Goal: Information Seeking & Learning: Compare options

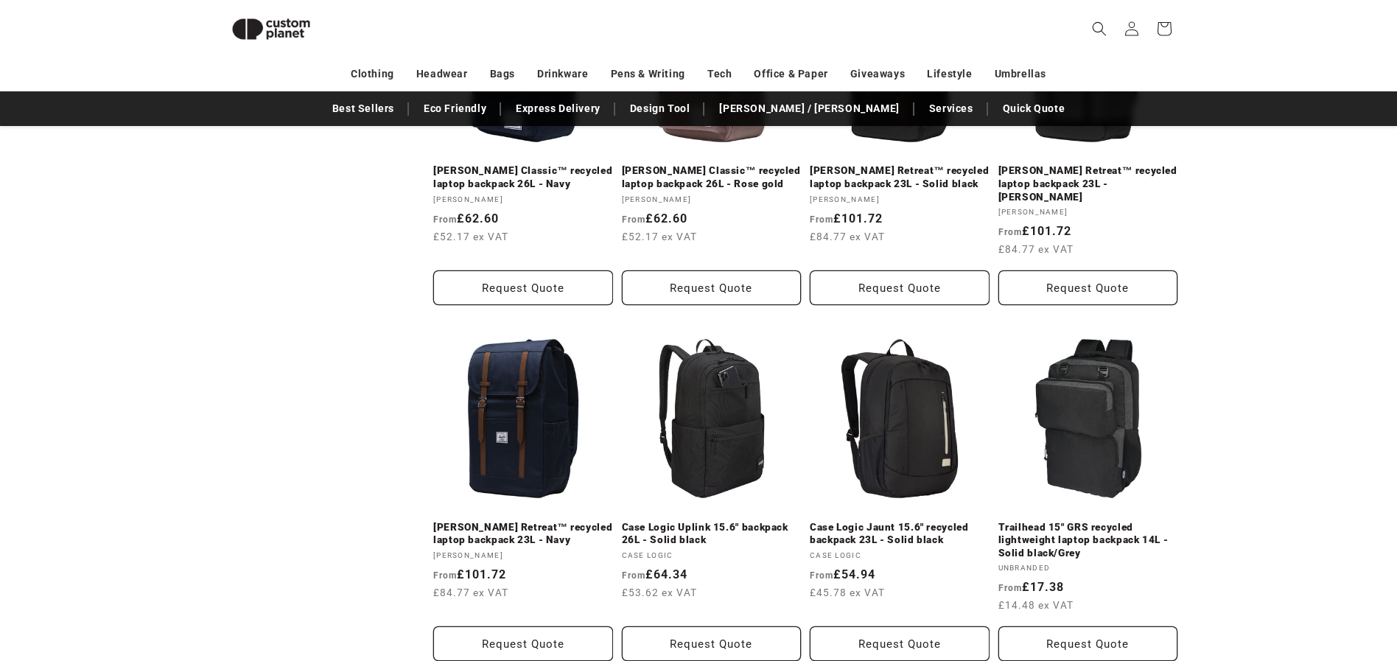
scroll to position [1599, 0]
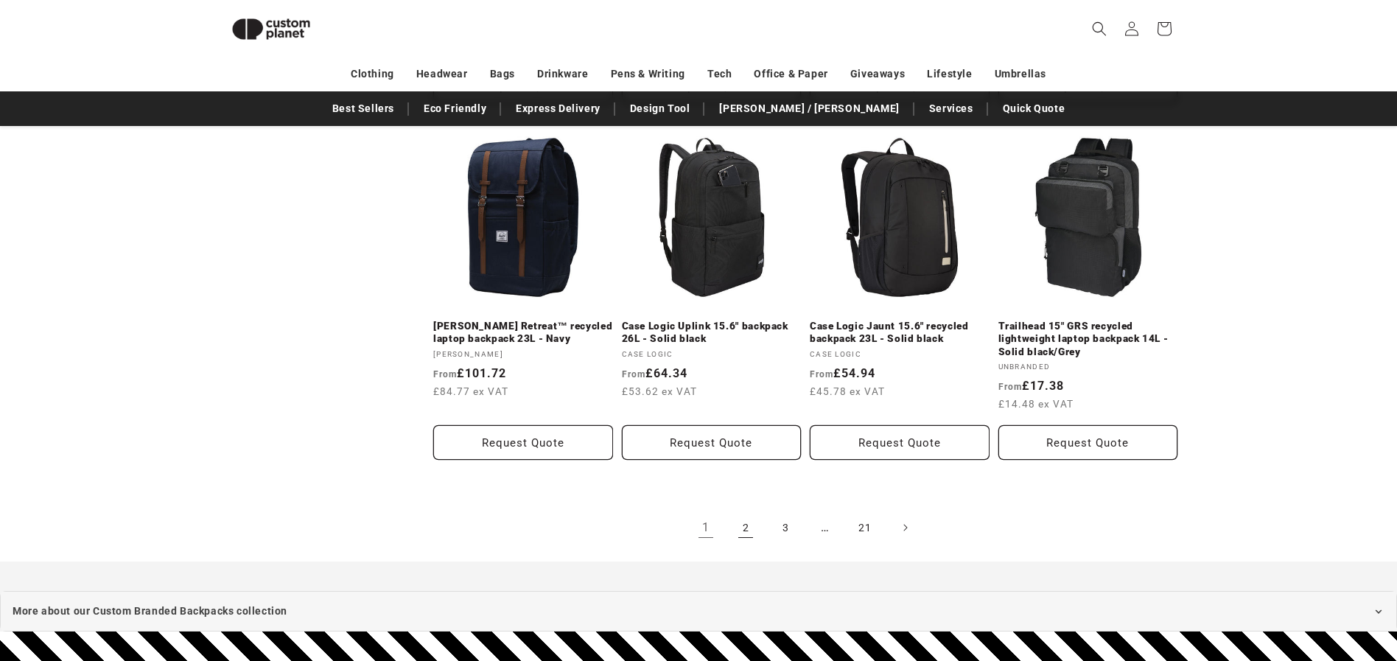
click at [745, 512] on link "2" at bounding box center [746, 528] width 32 height 32
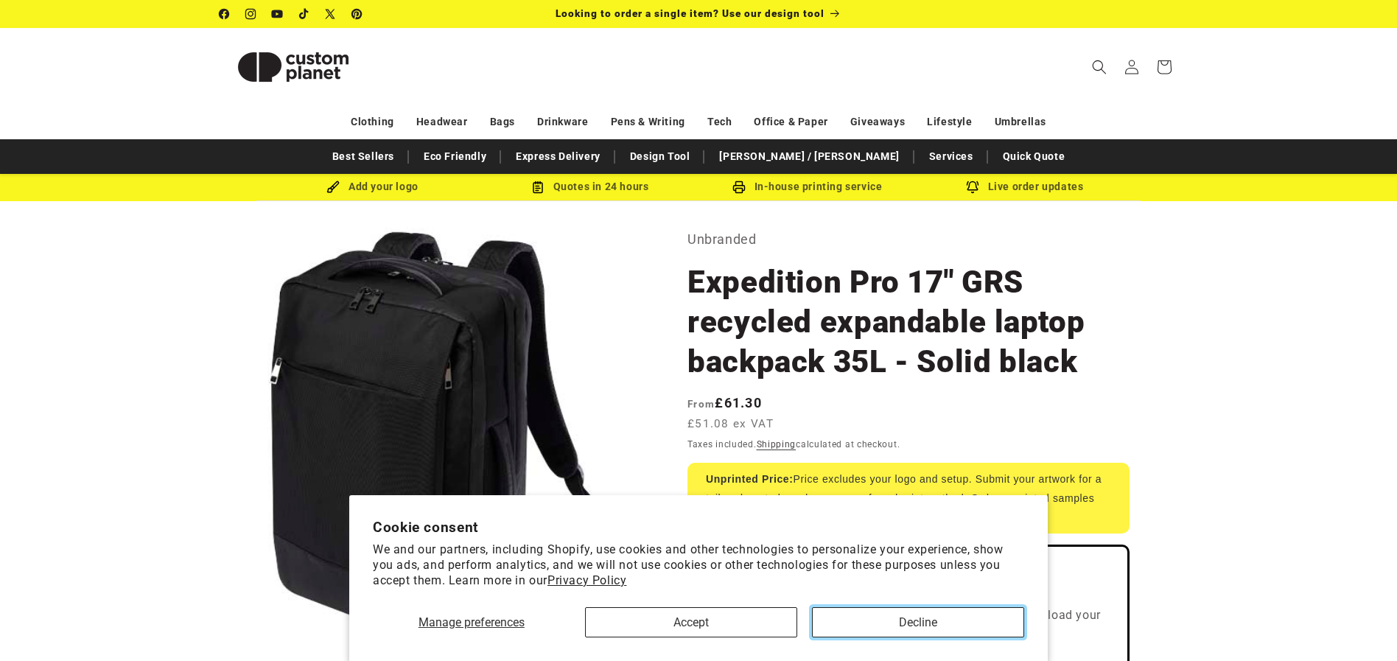
click at [851, 616] on button "Decline" at bounding box center [918, 622] width 212 height 30
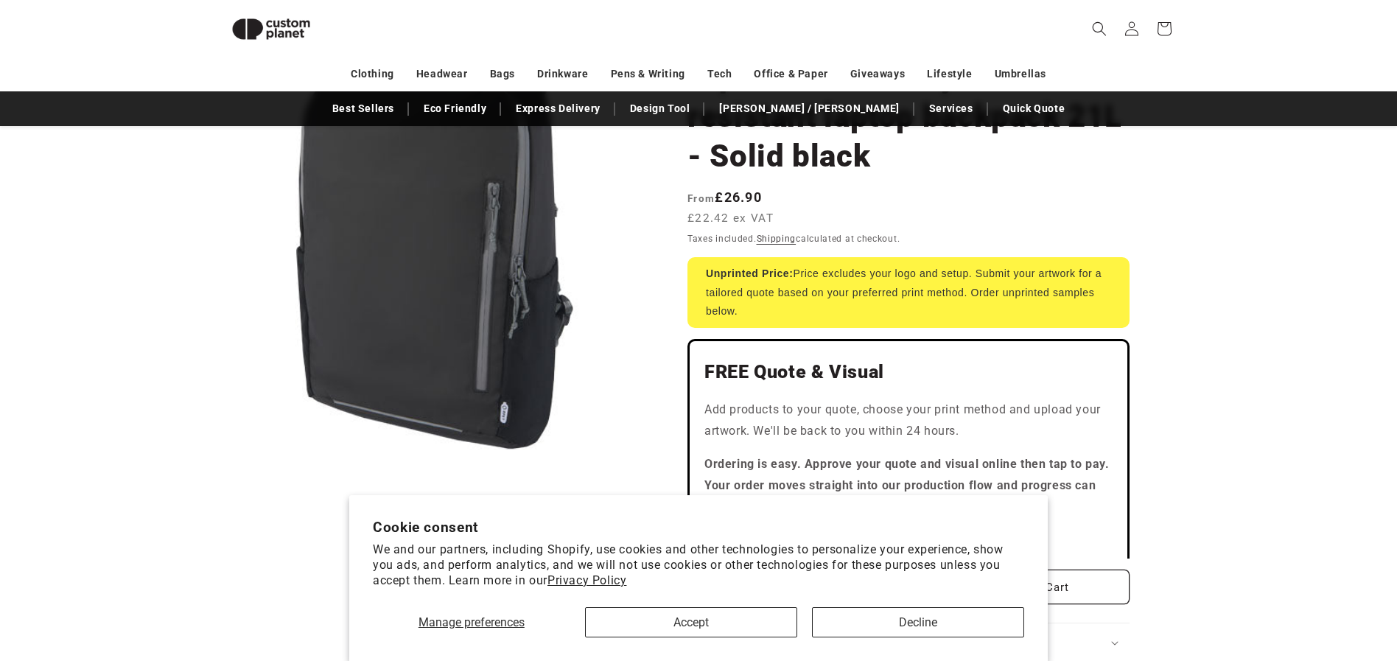
scroll to position [195, 0]
click at [911, 616] on button "Decline" at bounding box center [918, 622] width 212 height 30
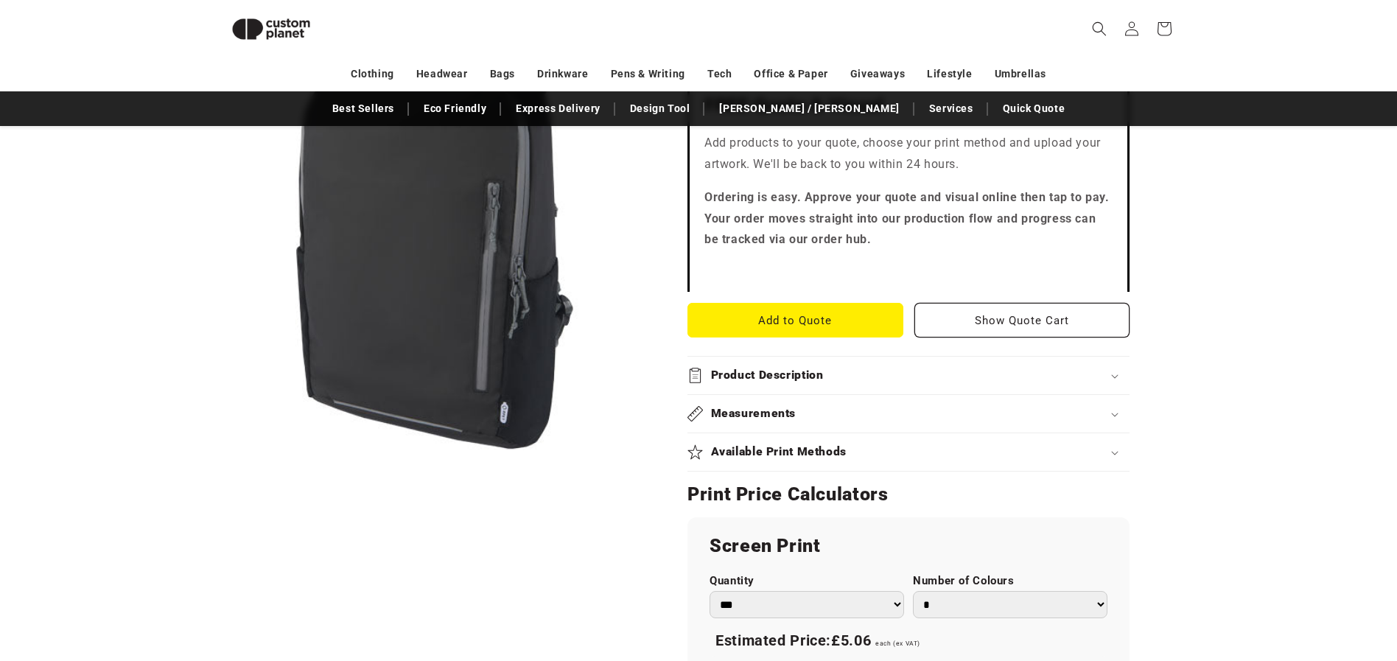
scroll to position [464, 0]
click at [970, 445] on div "Available Print Methods" at bounding box center [909, 451] width 442 height 15
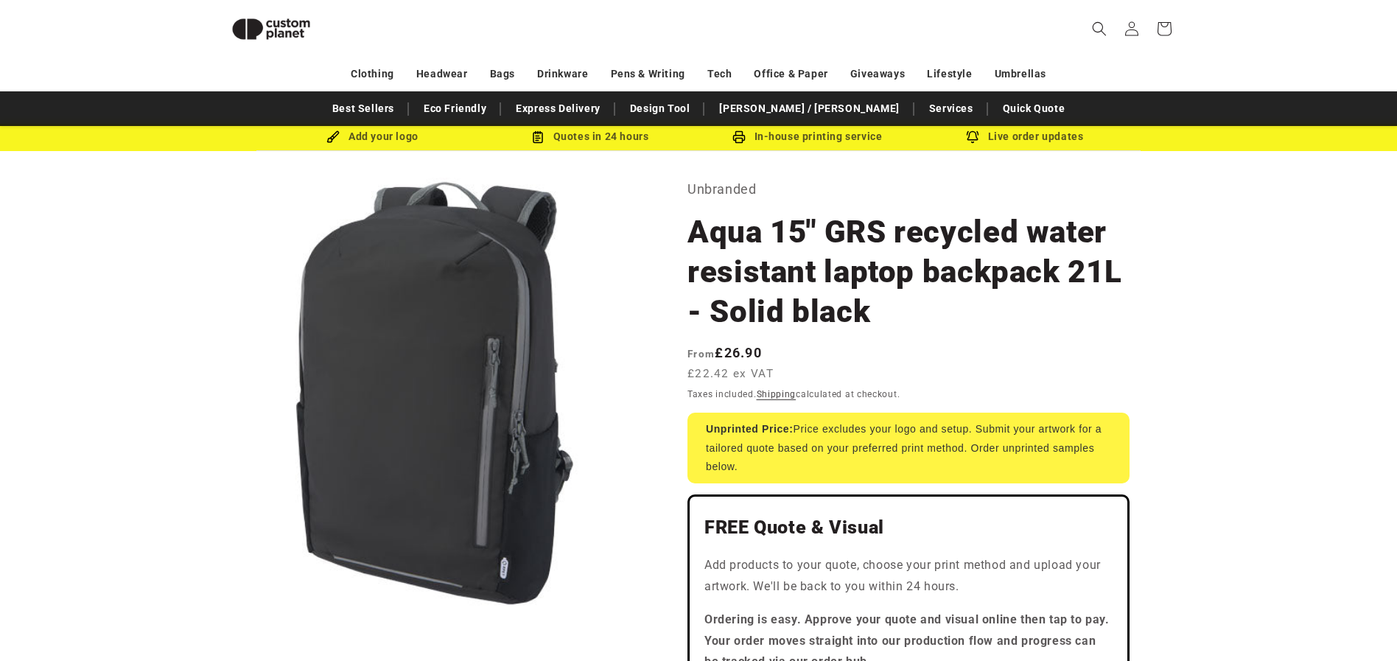
scroll to position [0, 0]
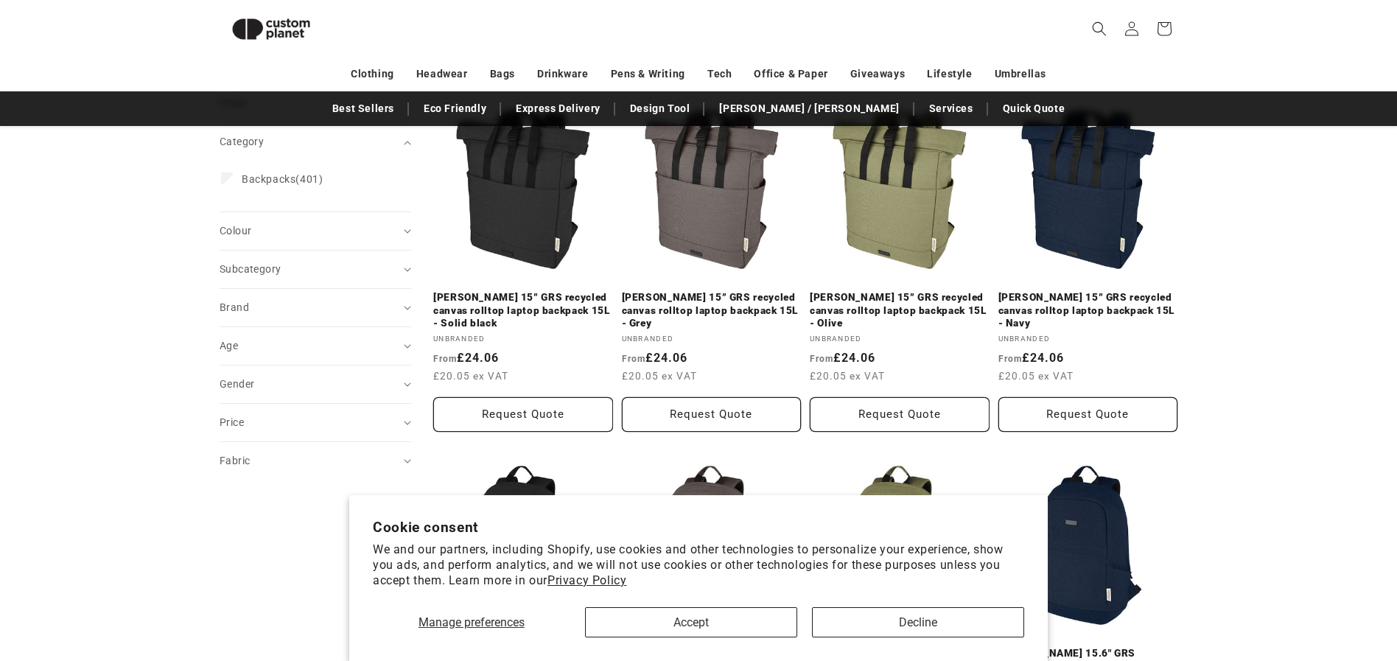
scroll to position [221, 0]
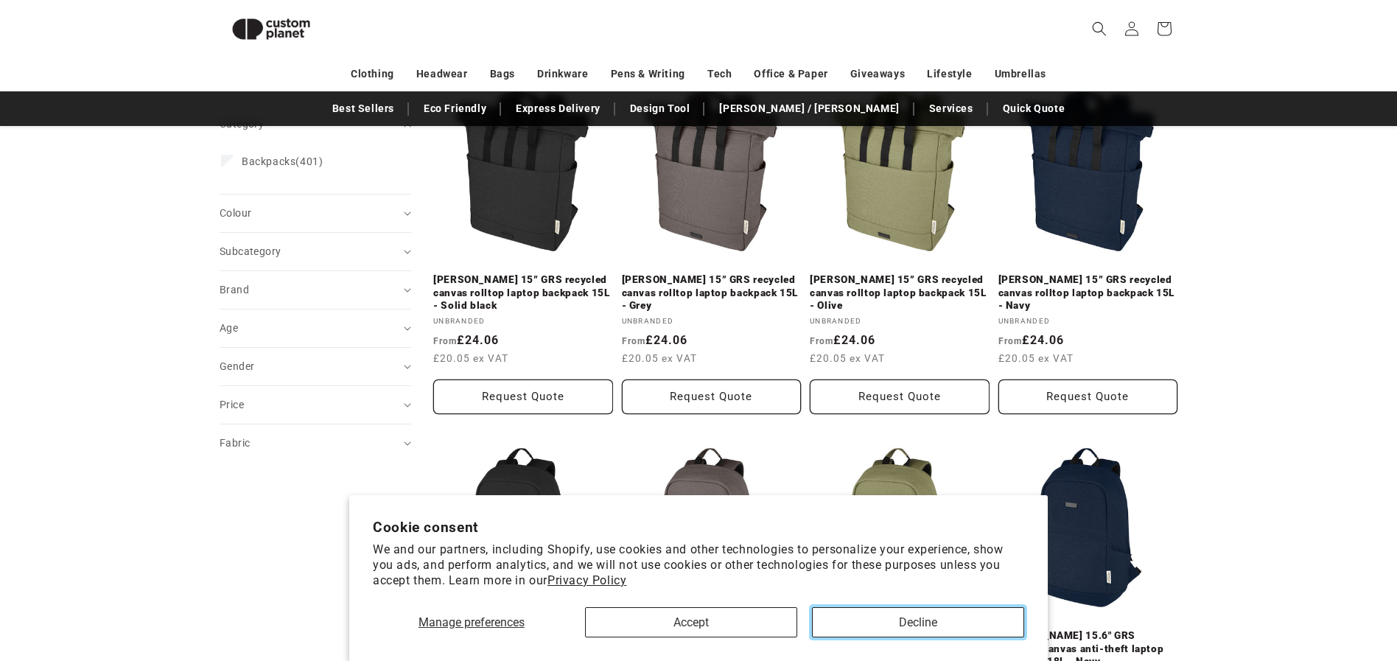
click at [929, 626] on button "Decline" at bounding box center [918, 622] width 212 height 30
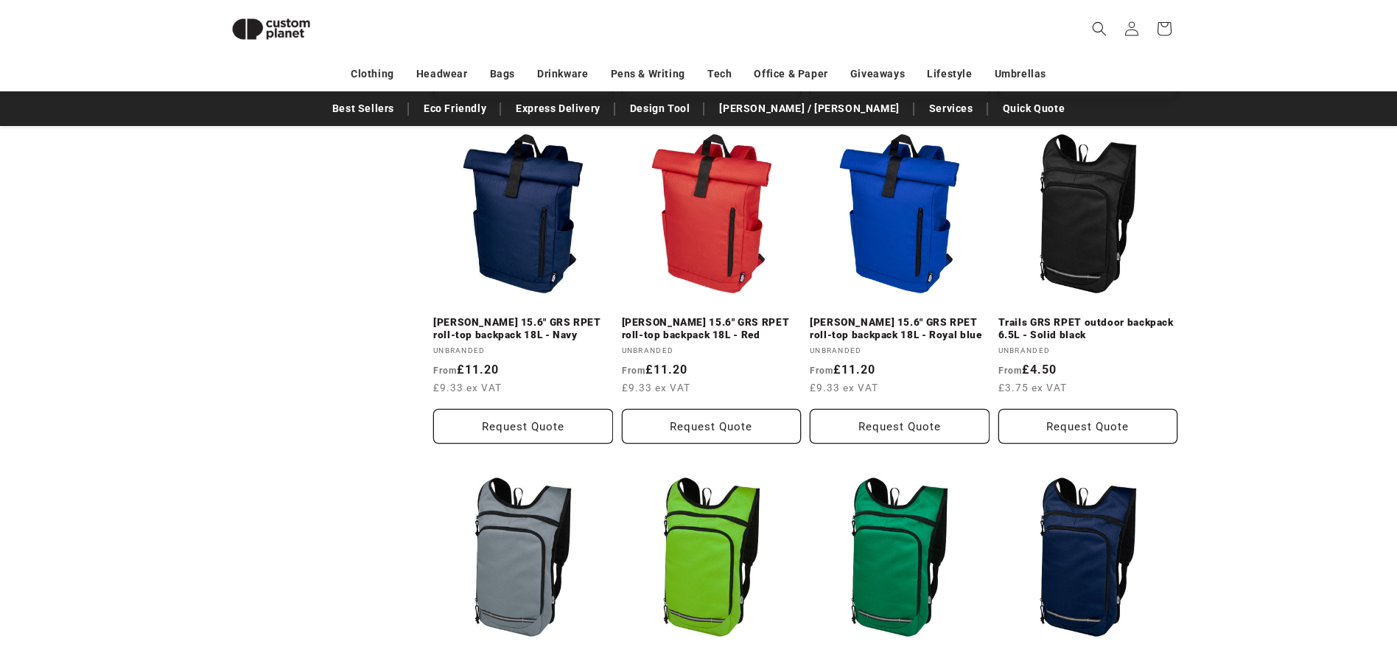
scroll to position [1565, 0]
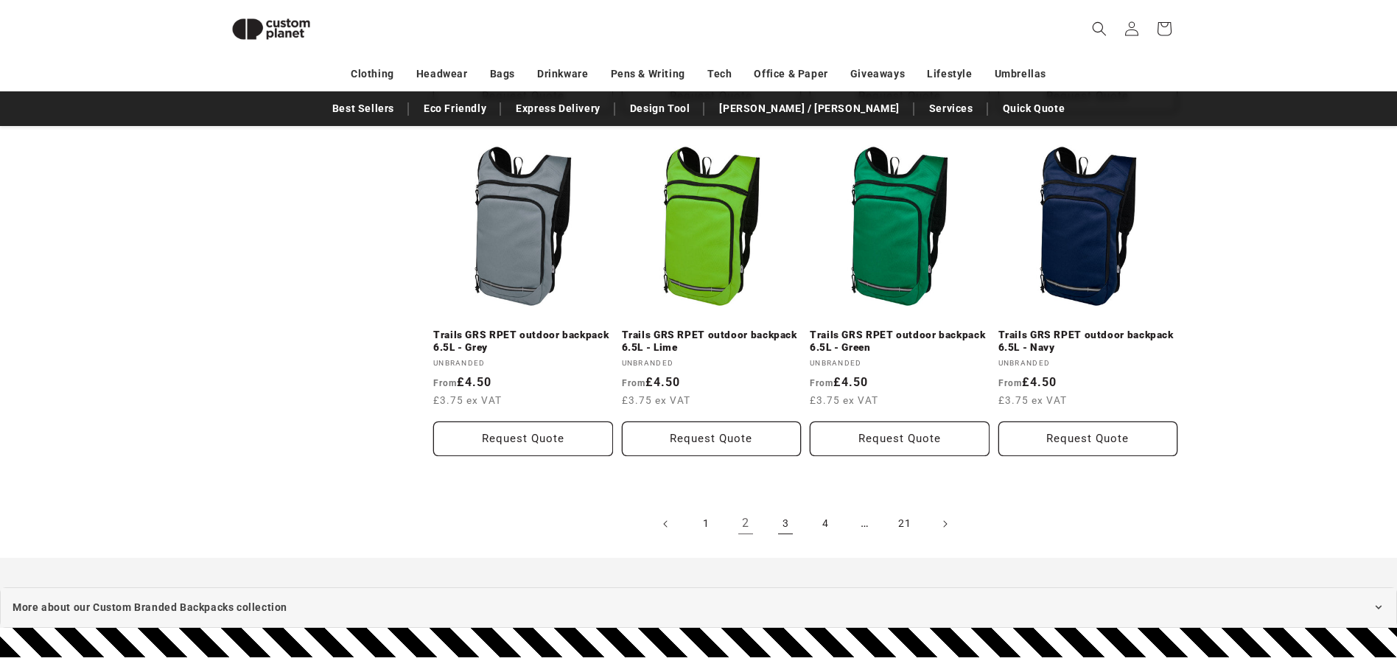
click at [794, 526] on link "3" at bounding box center [785, 524] width 32 height 32
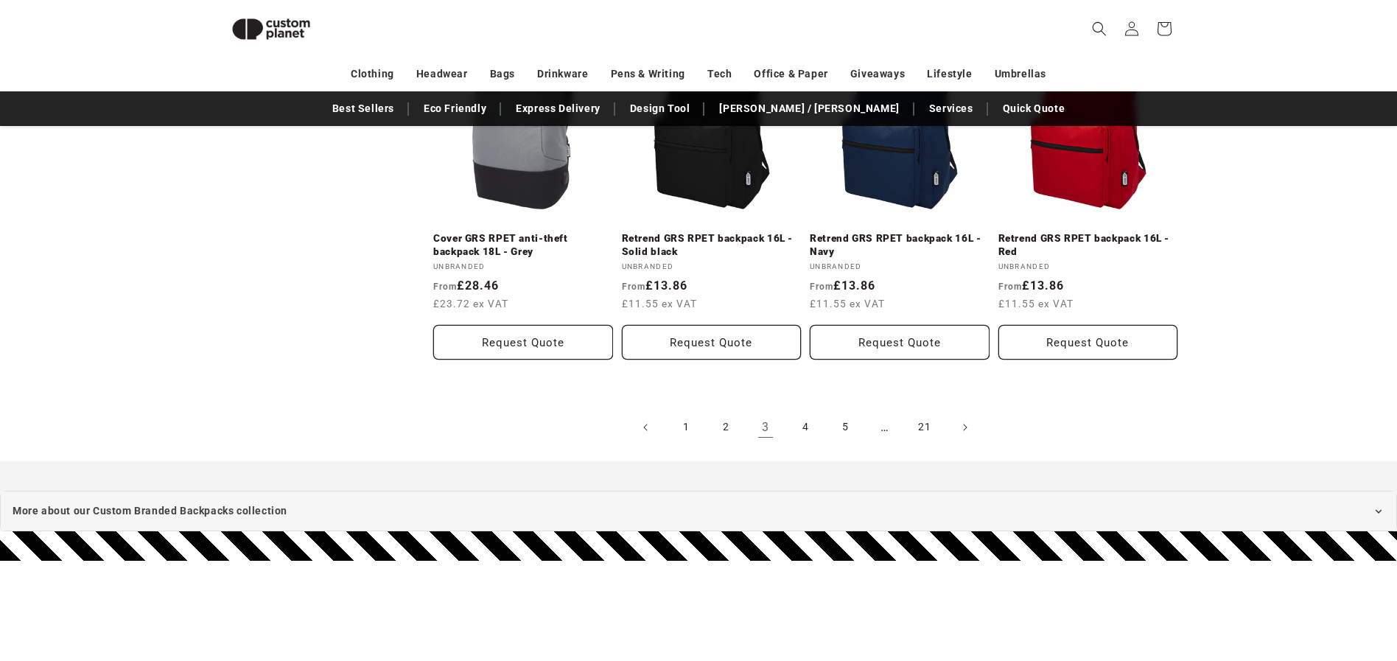
scroll to position [1654, 0]
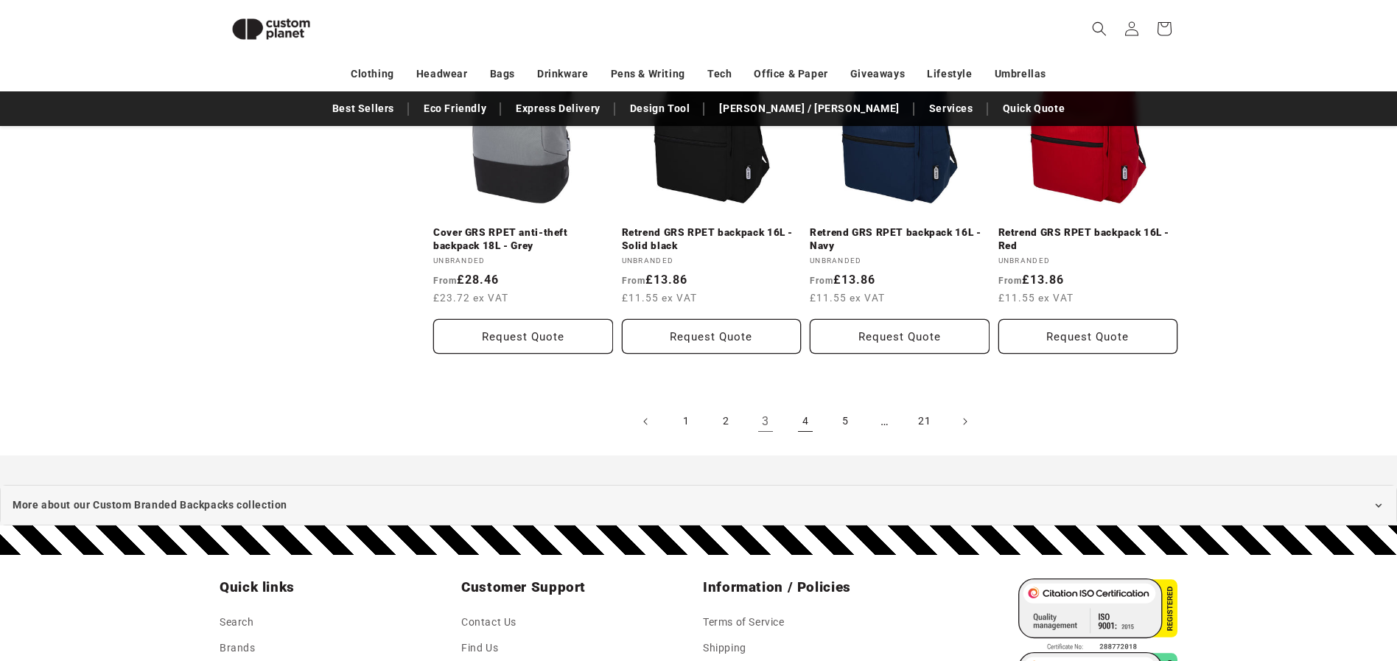
click at [809, 423] on link "4" at bounding box center [805, 421] width 32 height 32
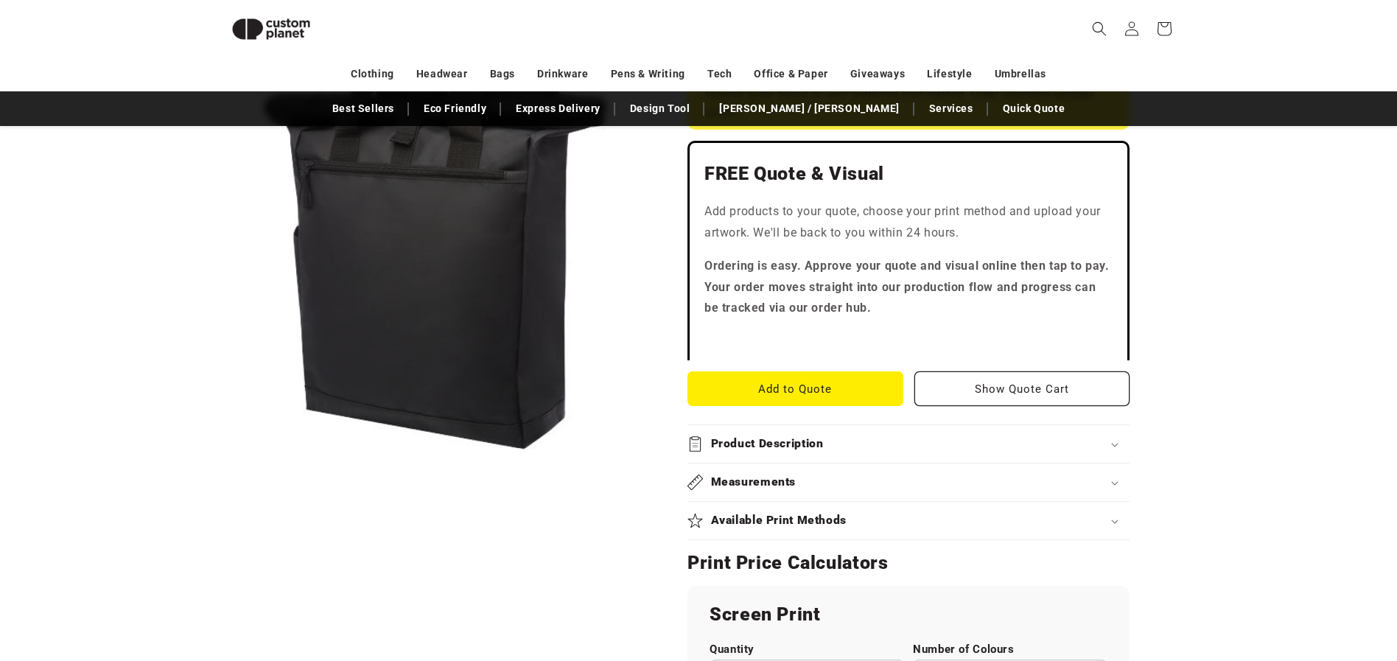
scroll to position [356, 0]
click at [1120, 516] on div "Available Print Methods" at bounding box center [909, 519] width 442 height 15
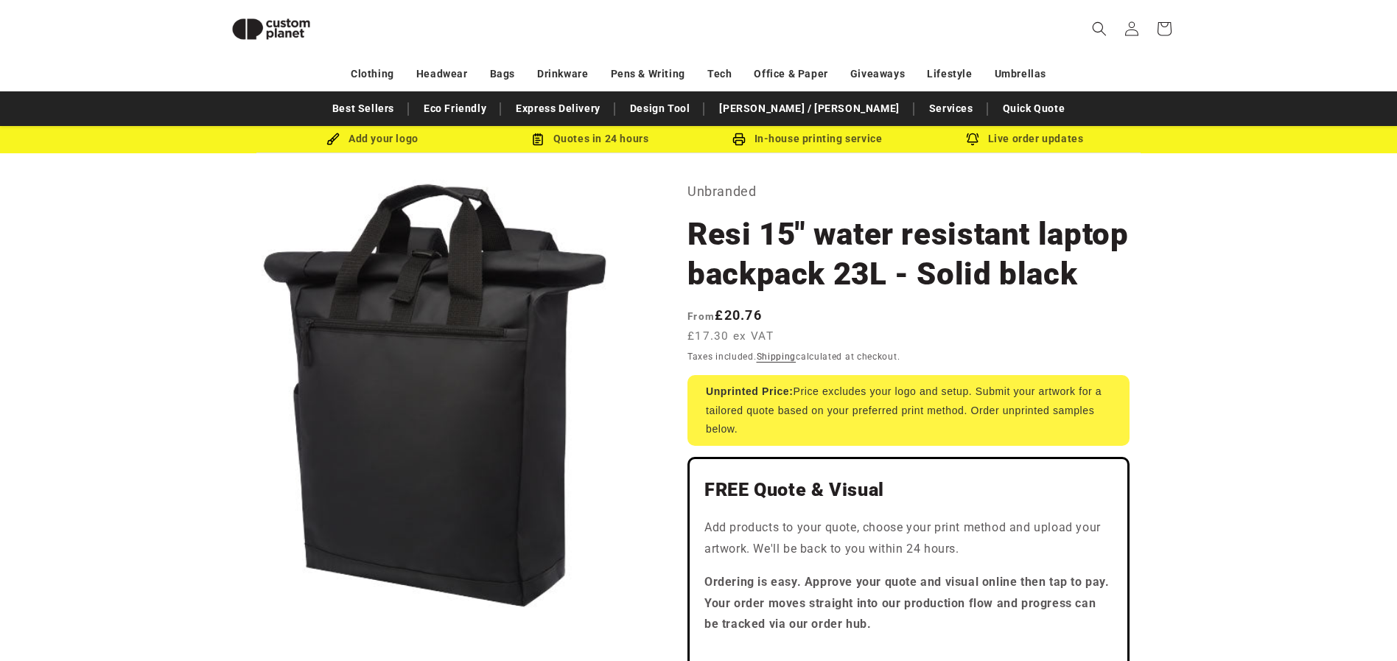
scroll to position [0, 0]
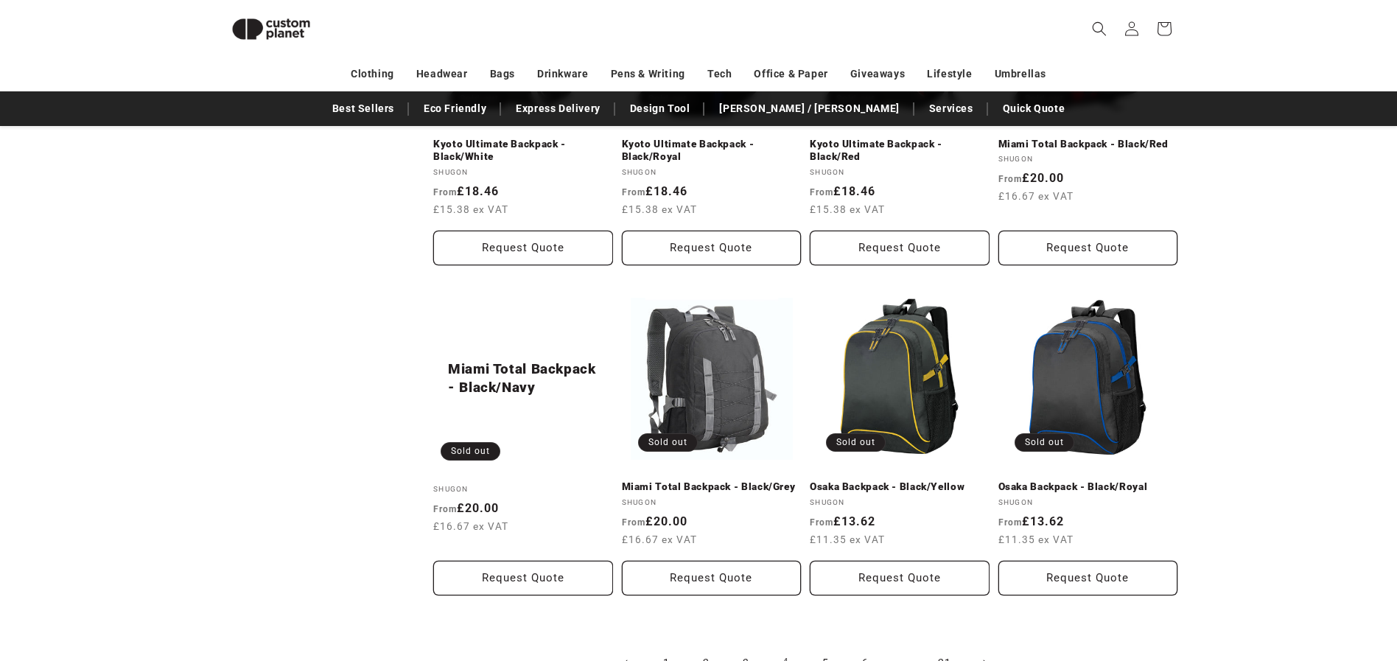
scroll to position [1527, 0]
